Goal: Find specific page/section: Find specific page/section

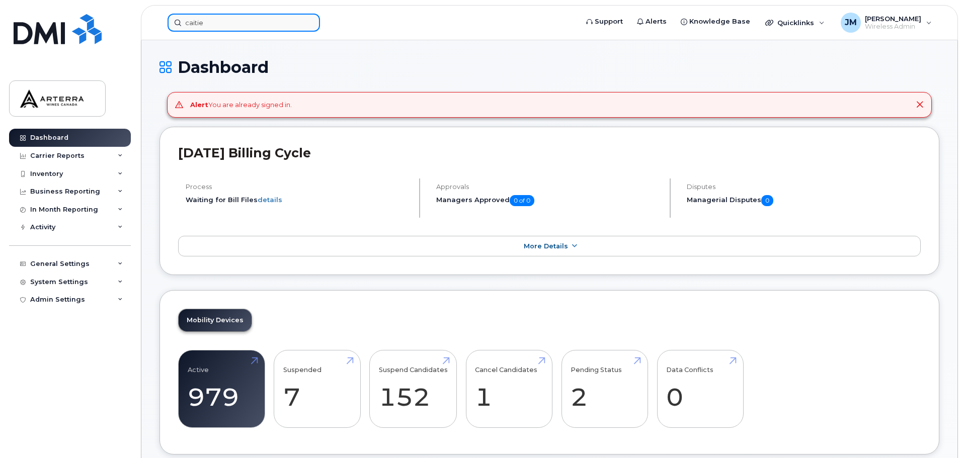
click at [261, 25] on input "caitie" at bounding box center [244, 23] width 152 height 18
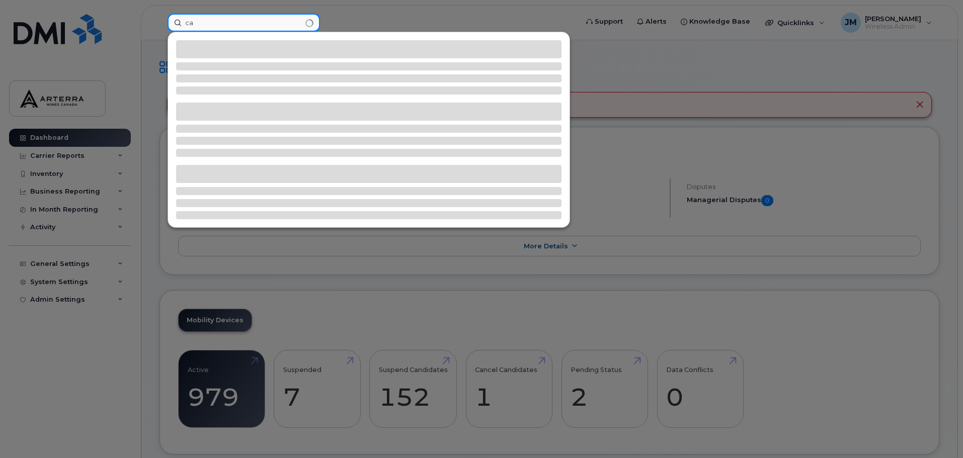
type input "c"
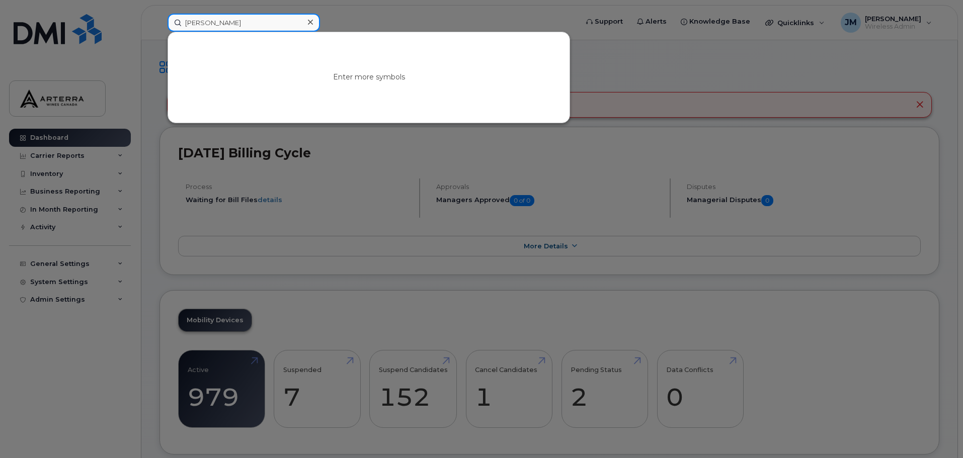
type input "[PERSON_NAME]"
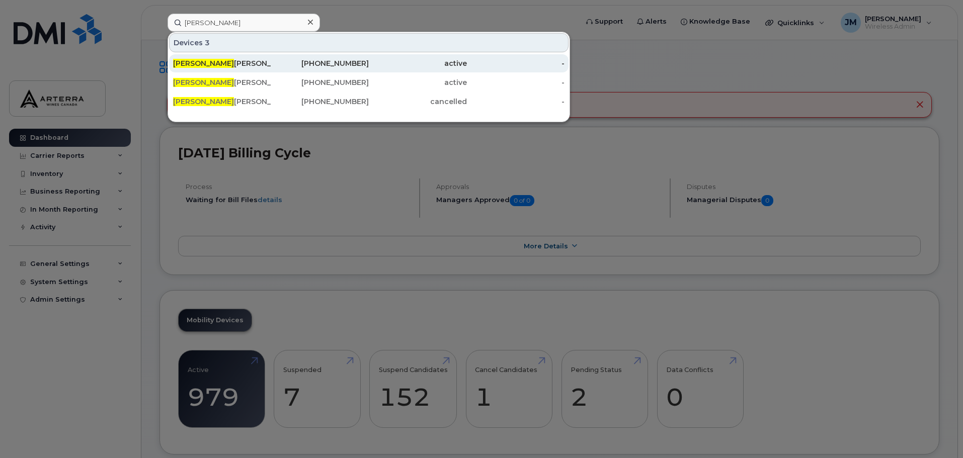
click at [214, 57] on div "[PERSON_NAME]" at bounding box center [222, 63] width 98 height 18
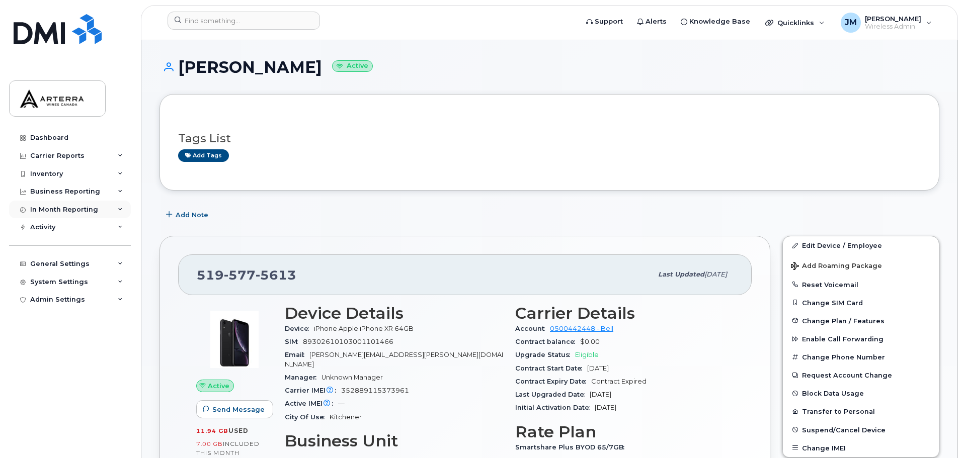
click at [119, 205] on div "In Month Reporting" at bounding box center [70, 210] width 122 height 18
